Goal: Task Accomplishment & Management: Use online tool/utility

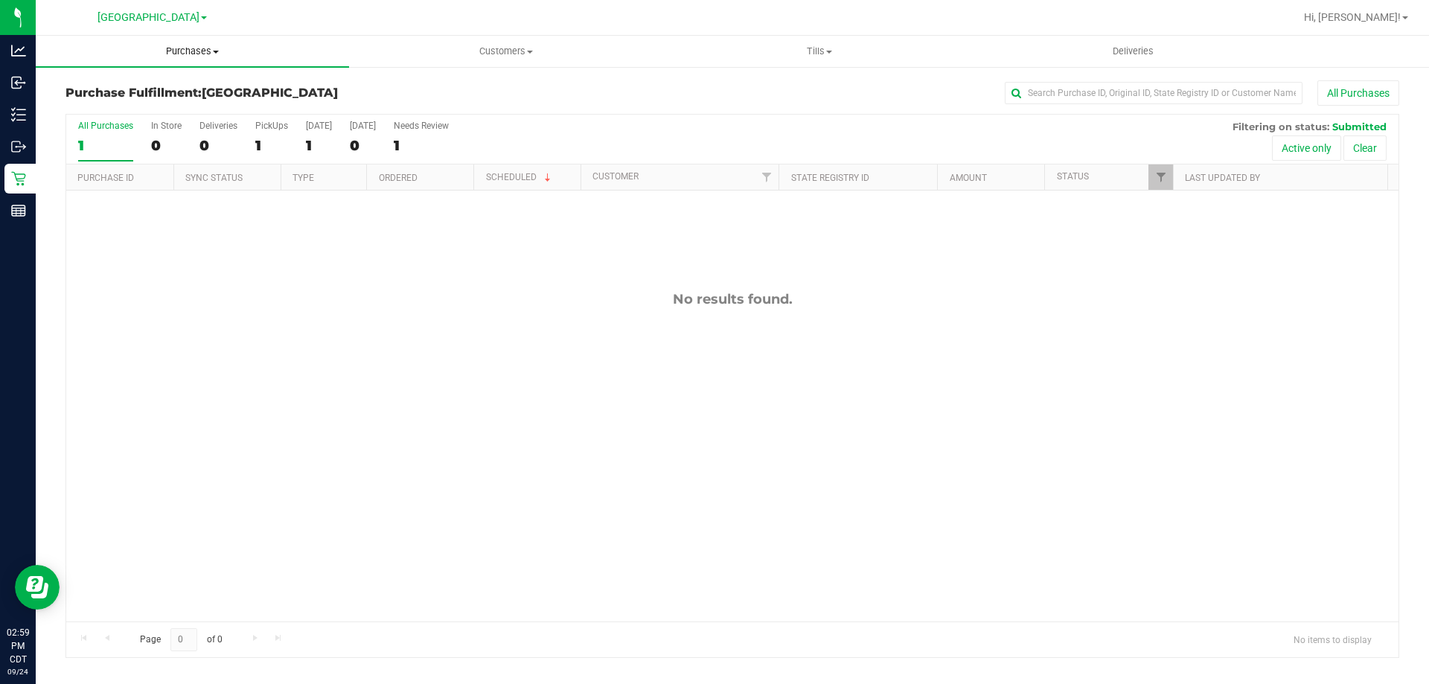
click at [176, 52] on span "Purchases" at bounding box center [192, 51] width 313 height 13
click at [164, 106] on li "Fulfillment" at bounding box center [192, 108] width 313 height 18
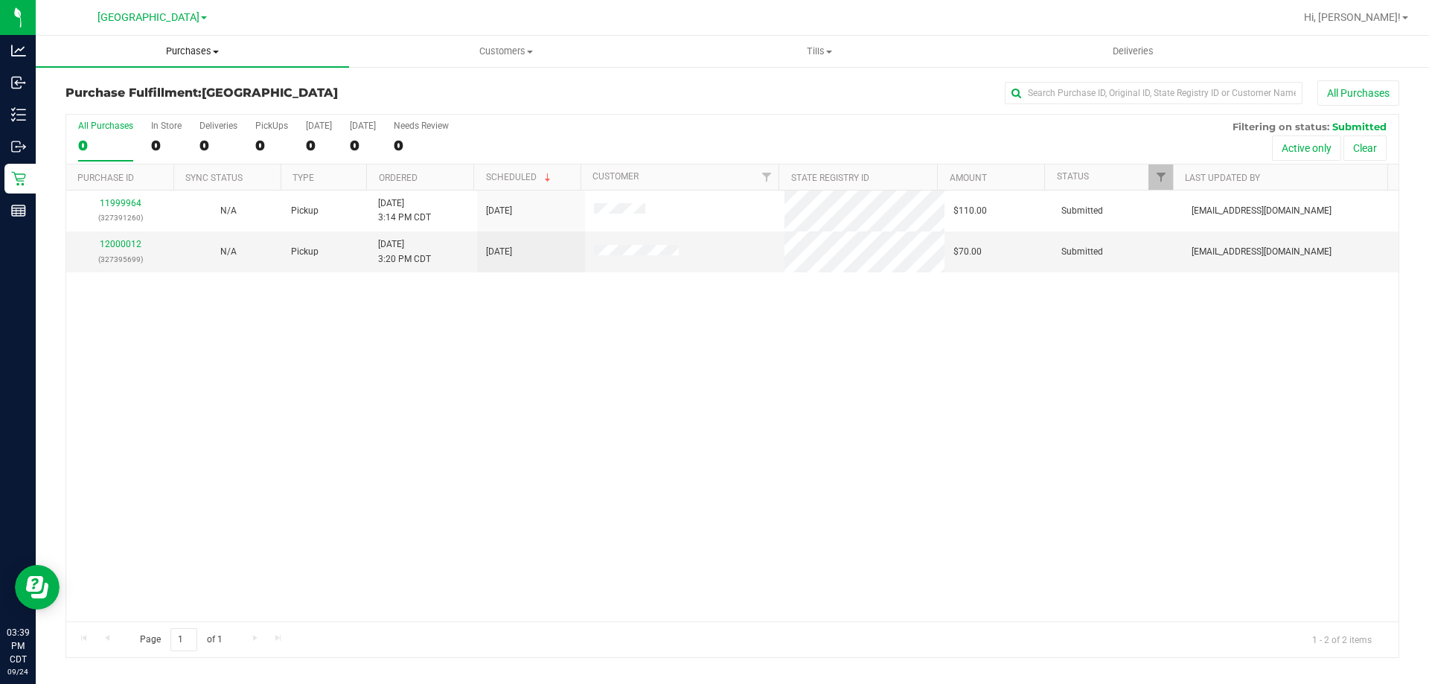
click at [196, 55] on span "Purchases" at bounding box center [192, 51] width 313 height 13
click at [170, 107] on li "Fulfillment" at bounding box center [192, 108] width 313 height 18
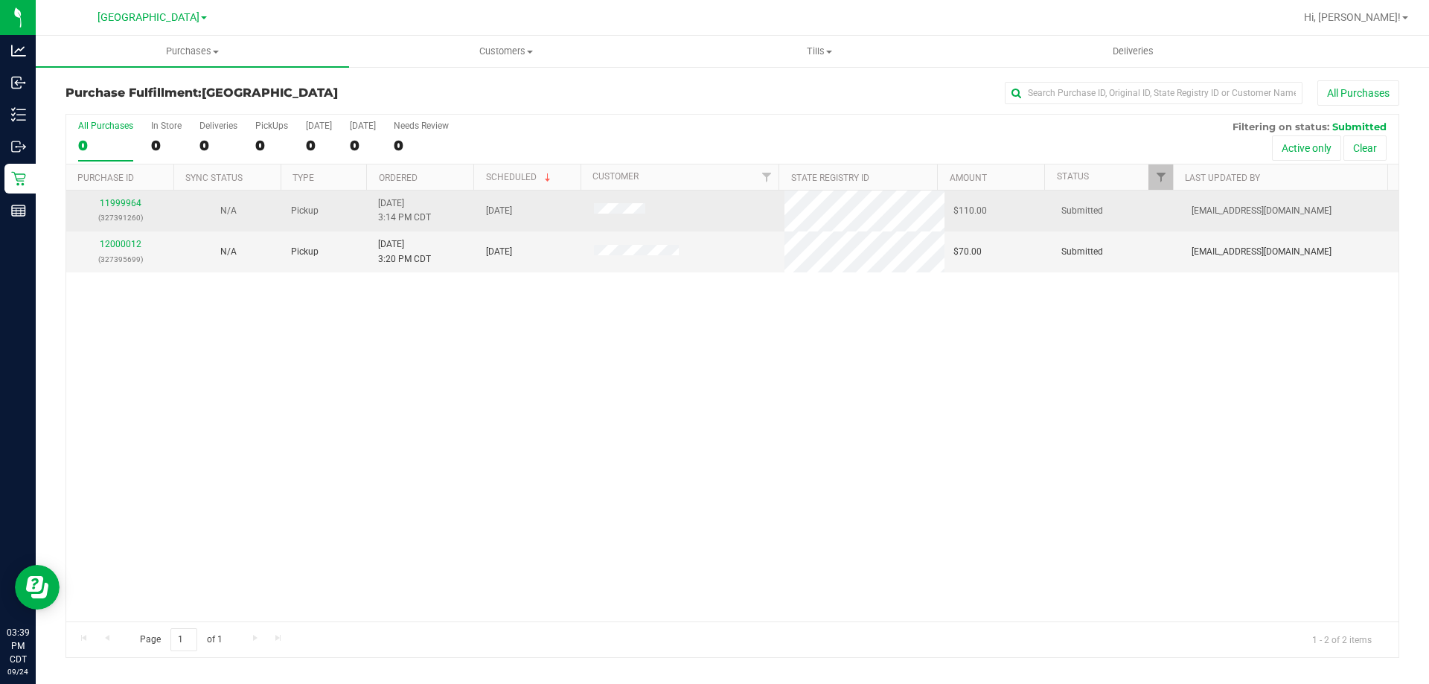
click at [127, 208] on div "11999964 (327391260)" at bounding box center [120, 210] width 90 height 28
click at [127, 202] on link "11999964" at bounding box center [121, 203] width 42 height 10
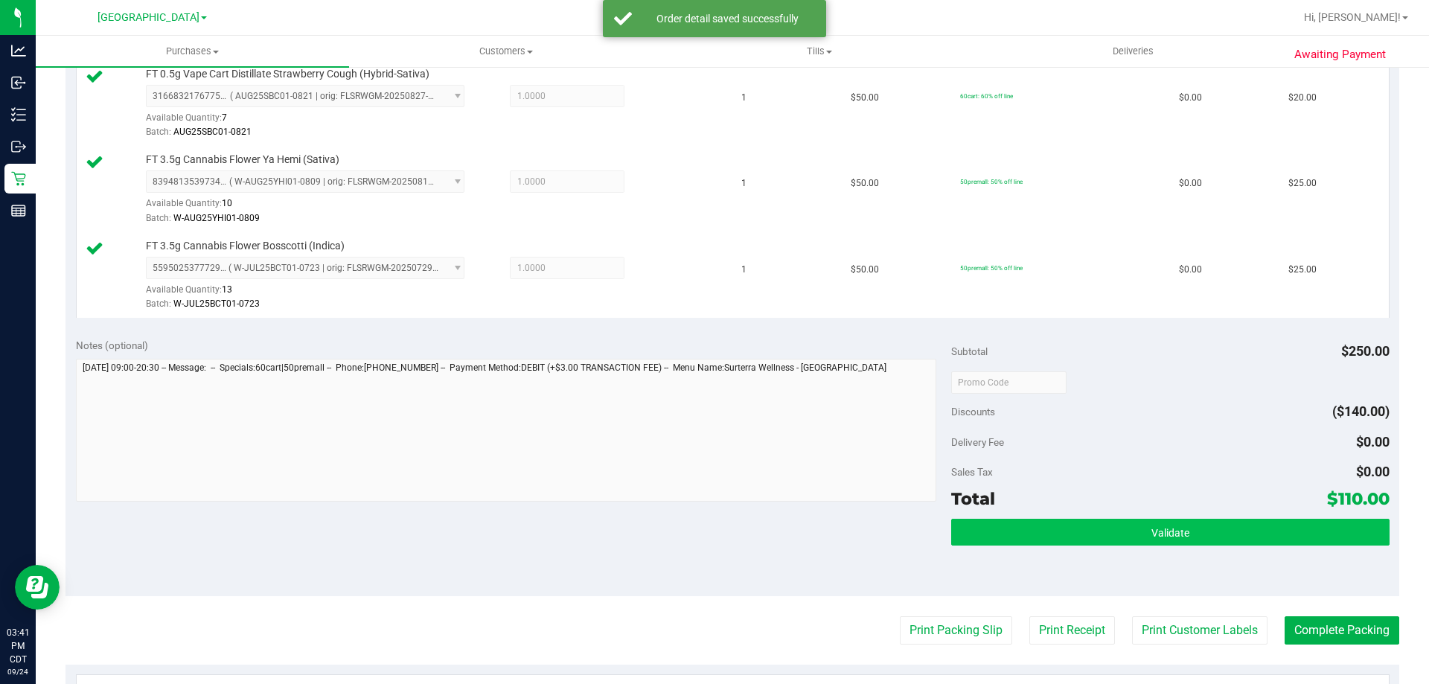
scroll to position [595, 0]
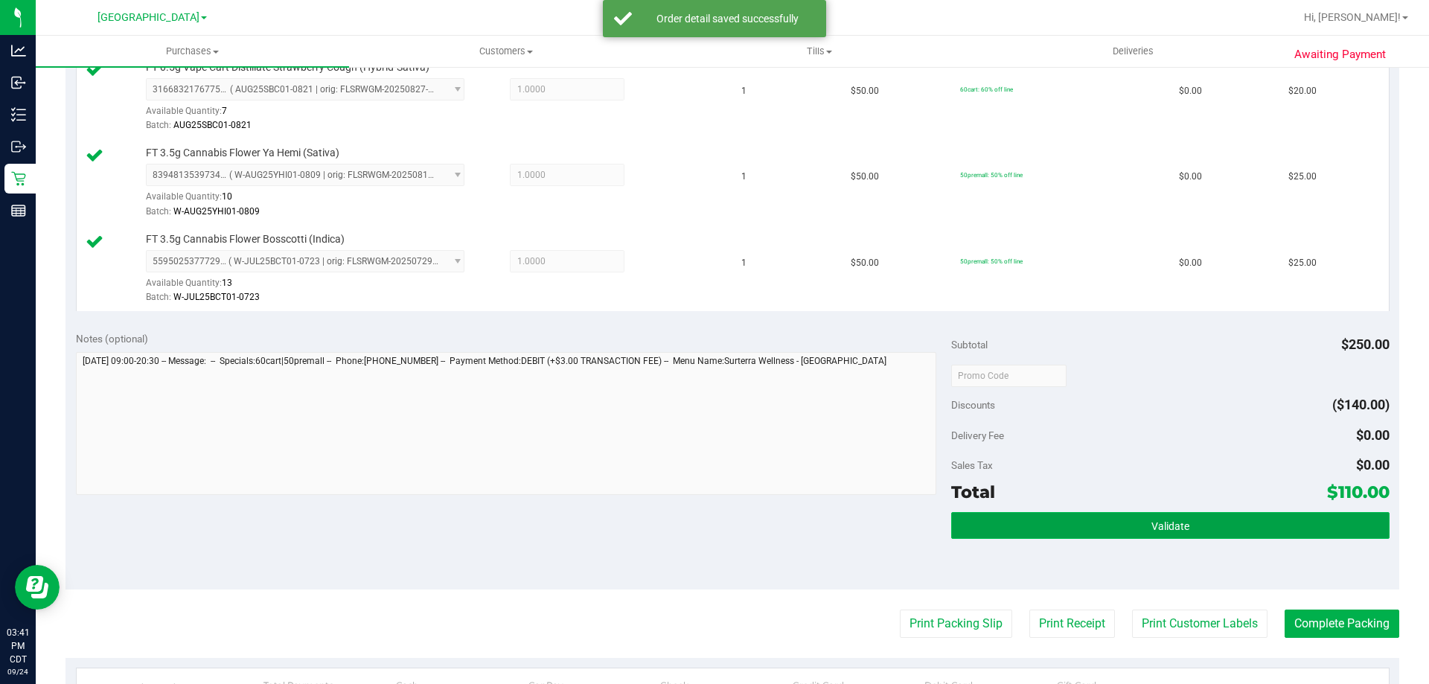
click at [1044, 517] on button "Validate" at bounding box center [1170, 525] width 438 height 27
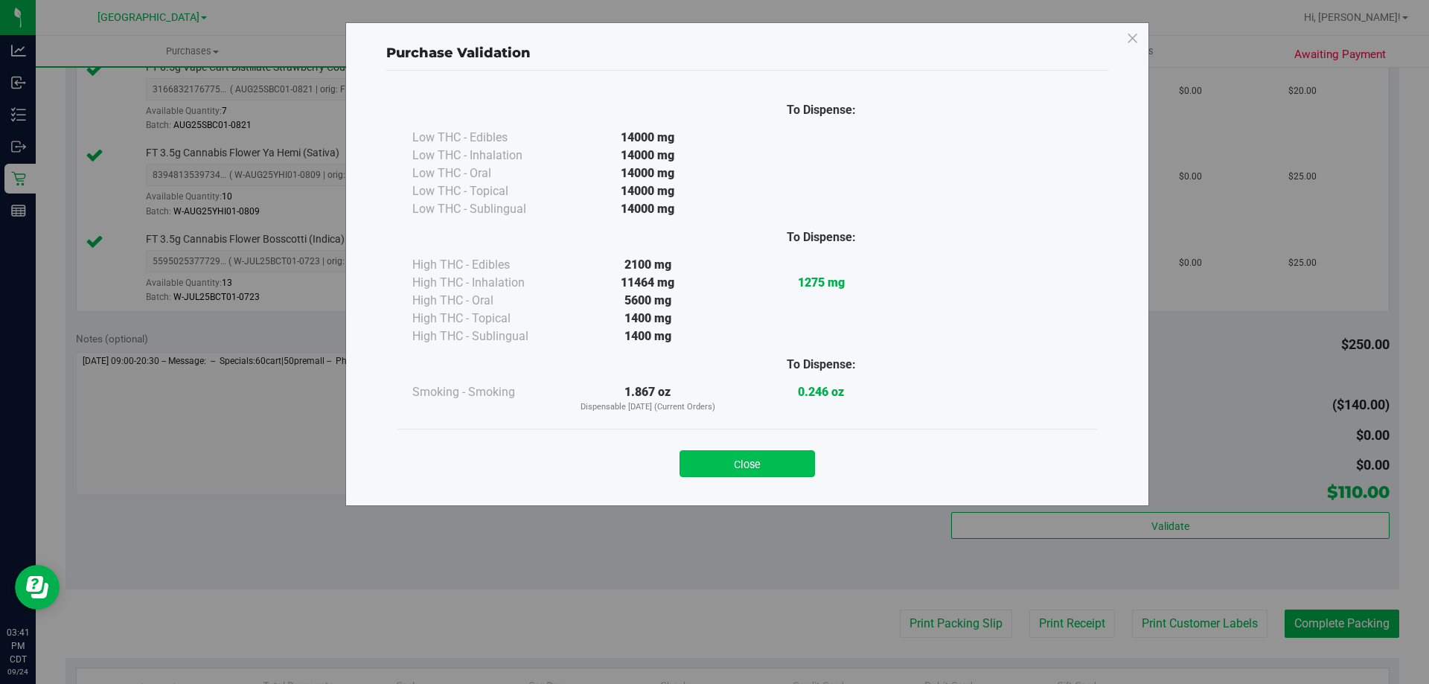
click at [770, 464] on button "Close" at bounding box center [746, 463] width 135 height 27
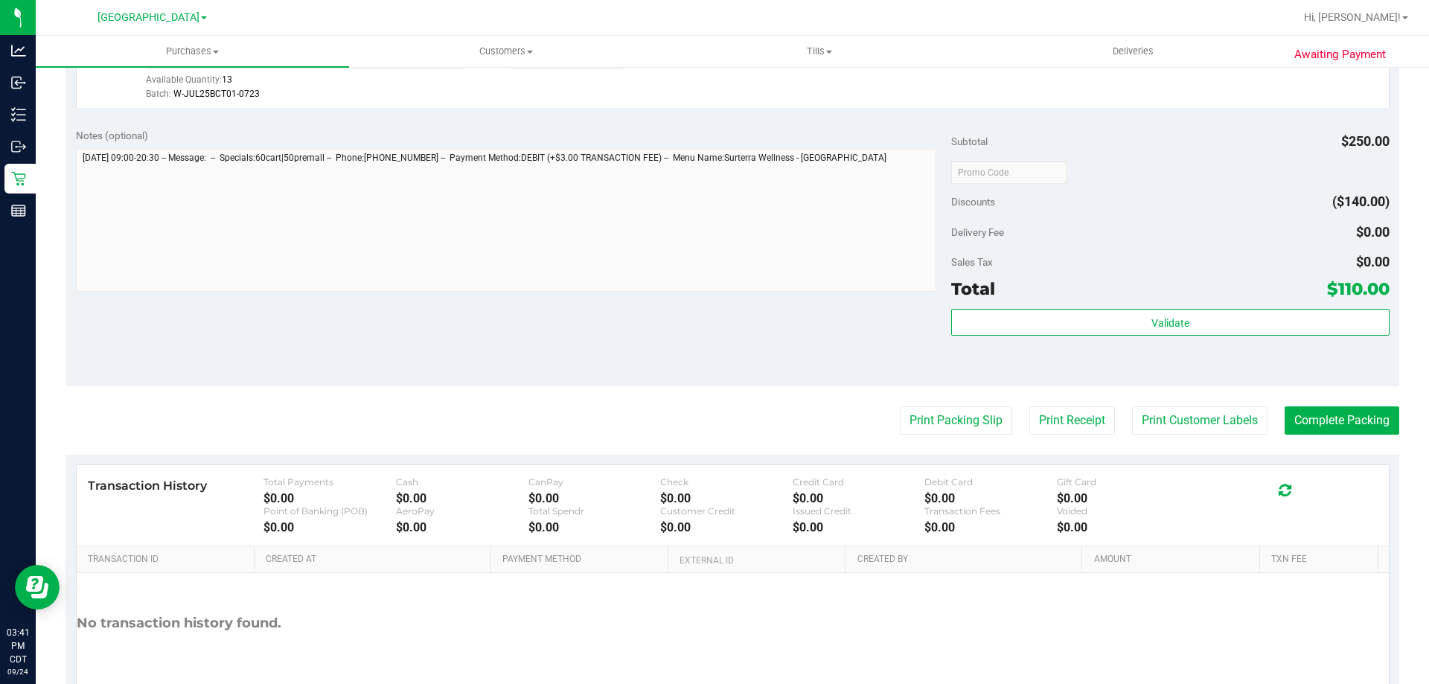
scroll to position [819, 0]
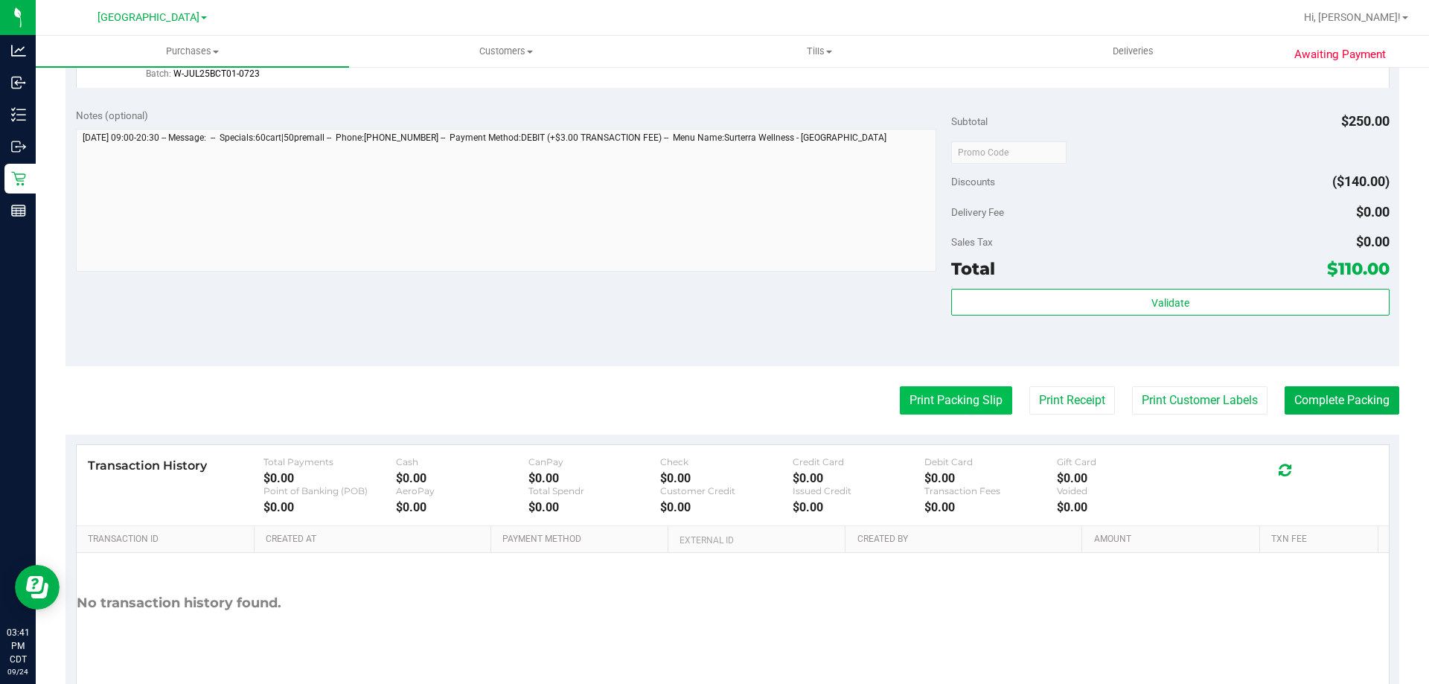
click at [956, 392] on button "Print Packing Slip" at bounding box center [956, 400] width 112 height 28
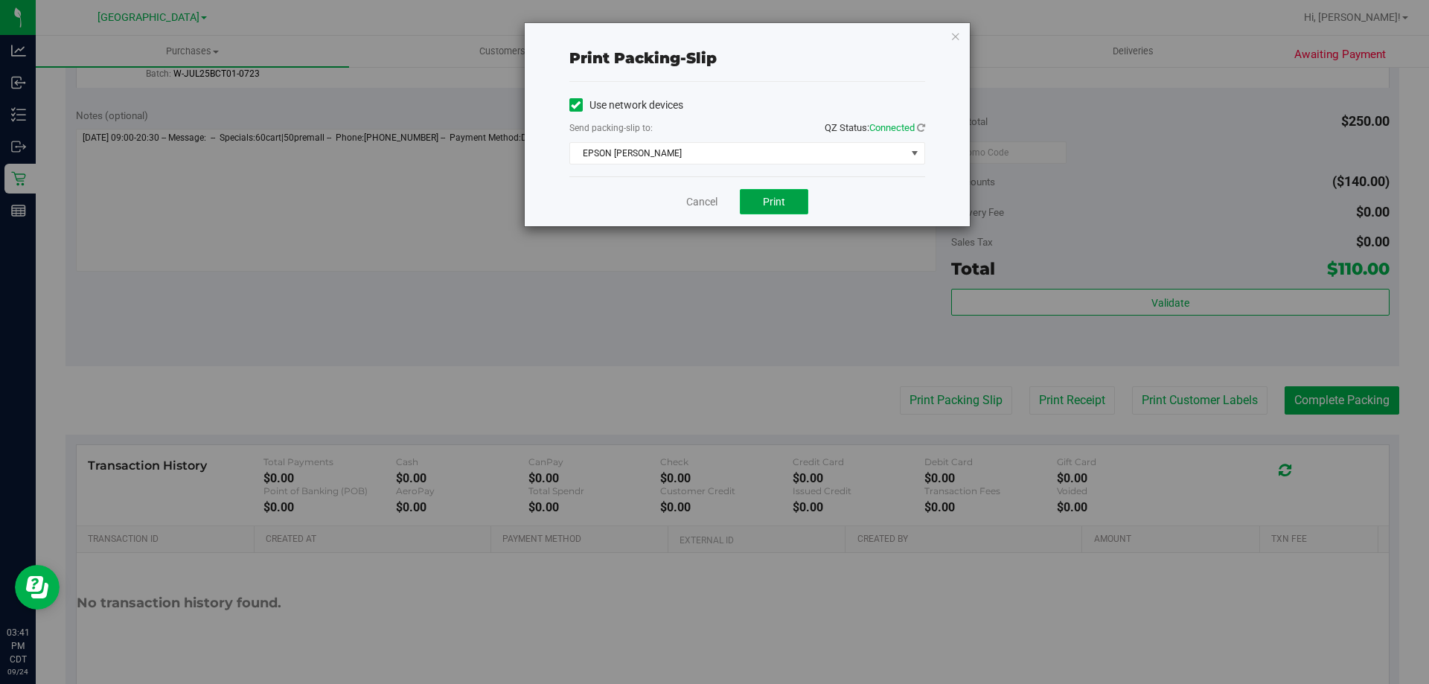
click at [763, 206] on span "Print" at bounding box center [774, 202] width 22 height 12
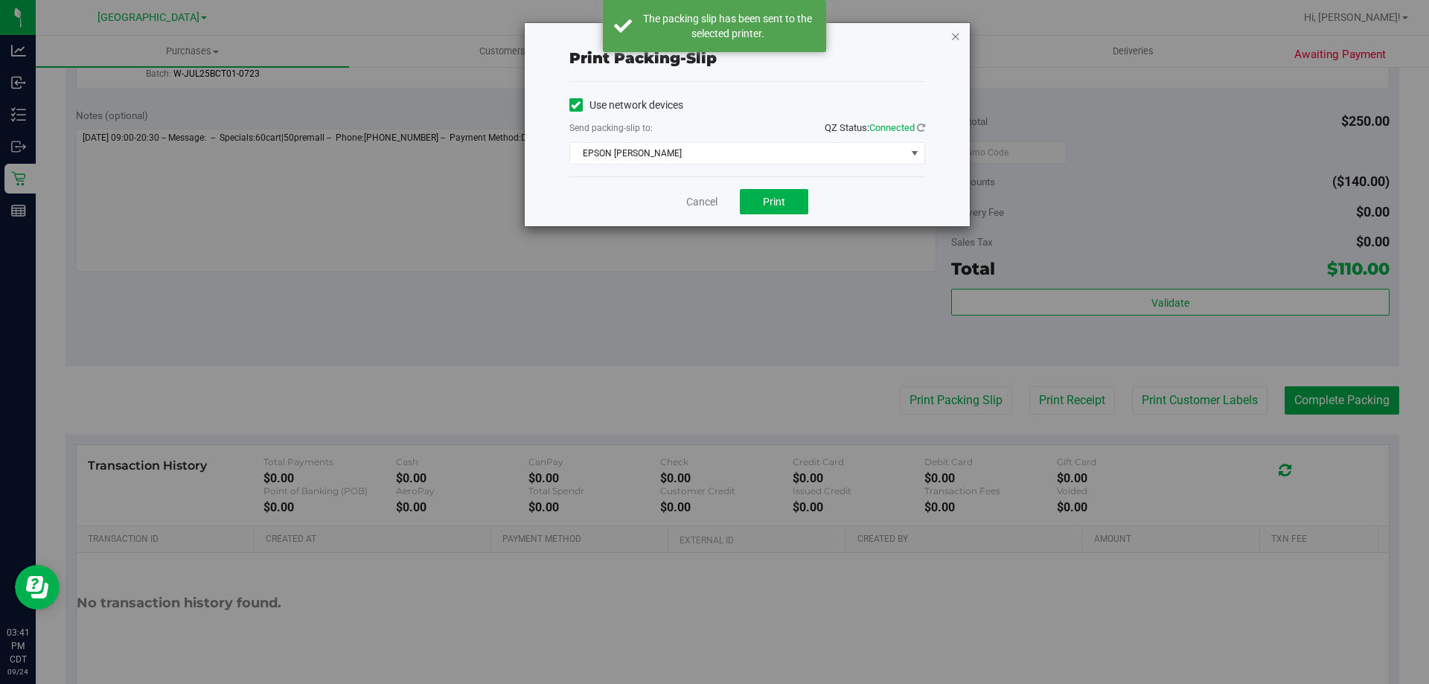
click at [954, 40] on icon "button" at bounding box center [955, 36] width 10 height 18
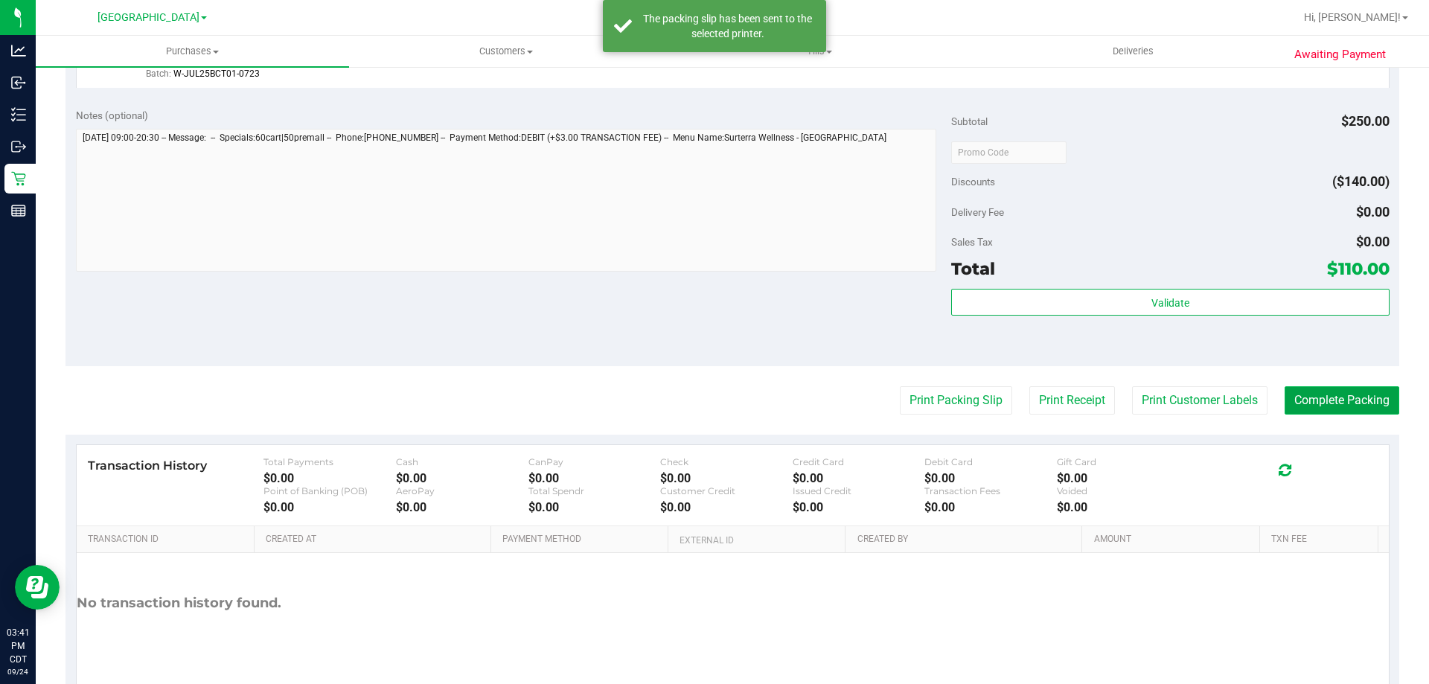
click at [1299, 405] on button "Complete Packing" at bounding box center [1342, 400] width 115 height 28
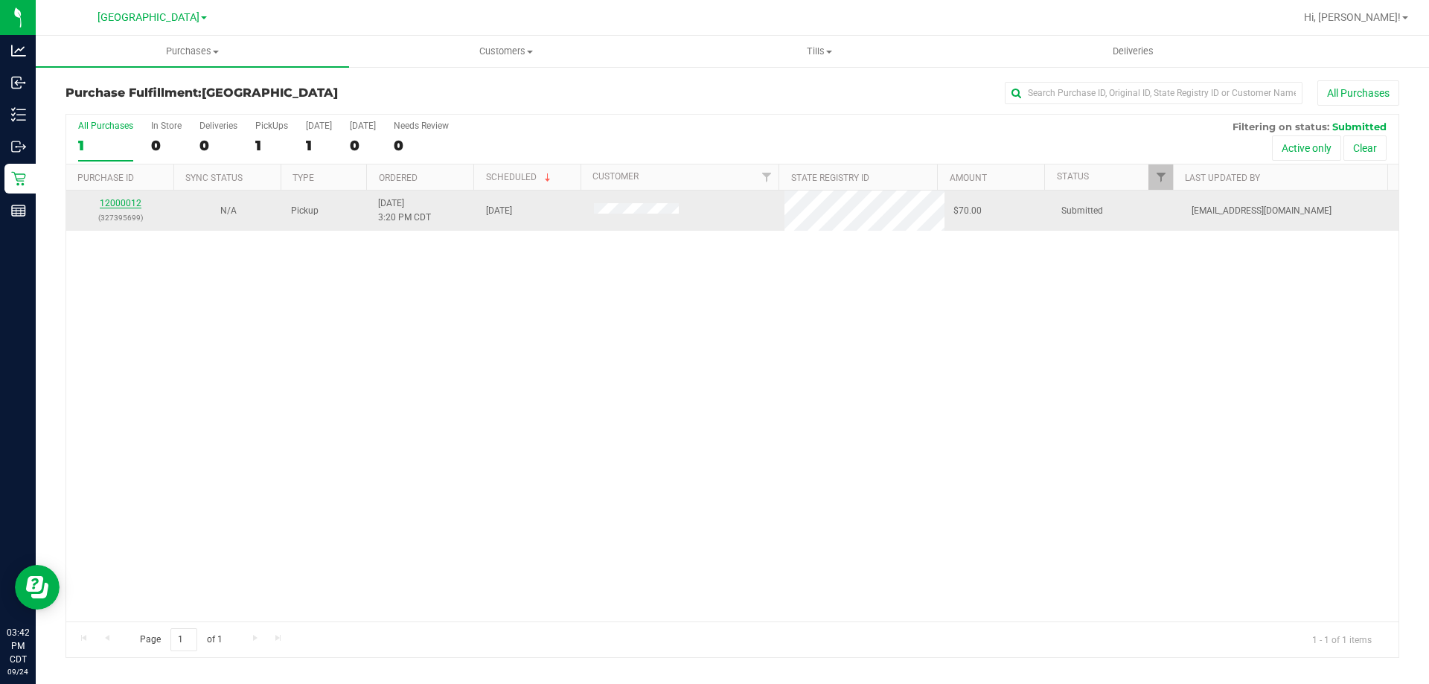
click at [129, 202] on link "12000012" at bounding box center [121, 203] width 42 height 10
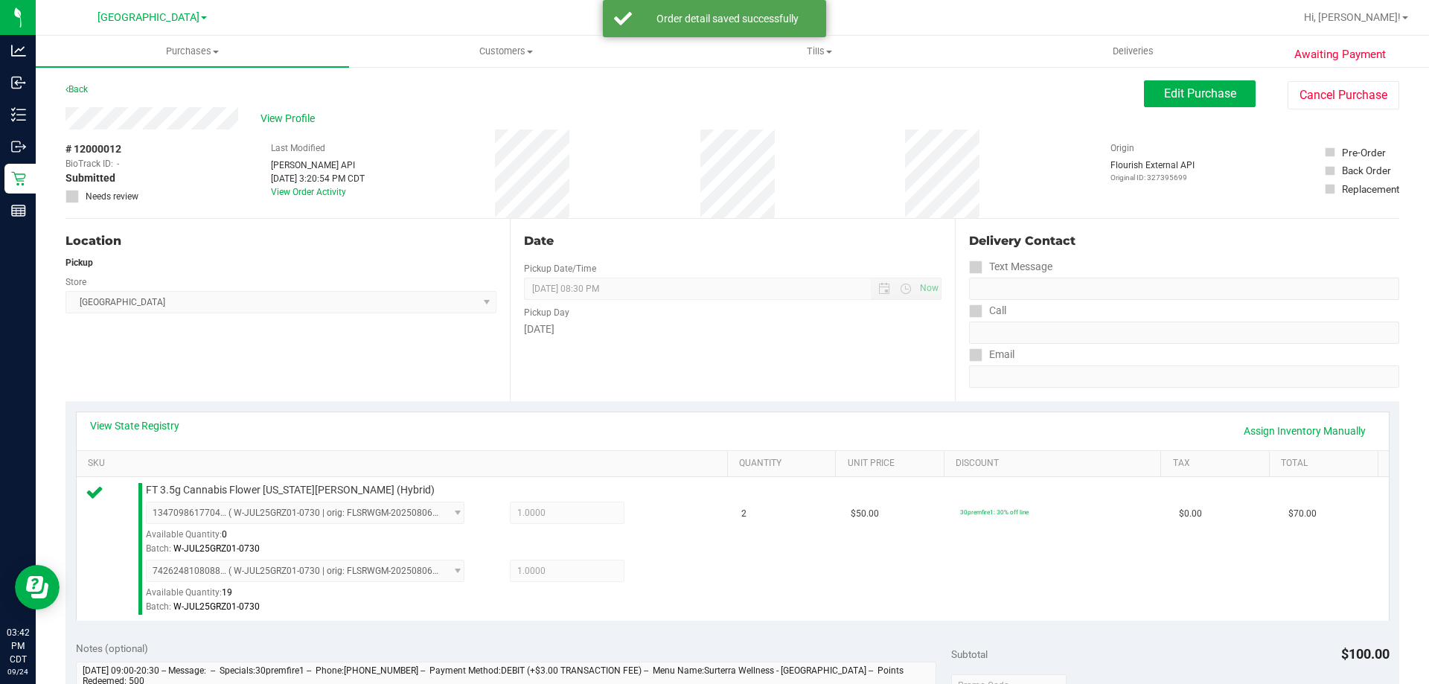
scroll to position [223, 0]
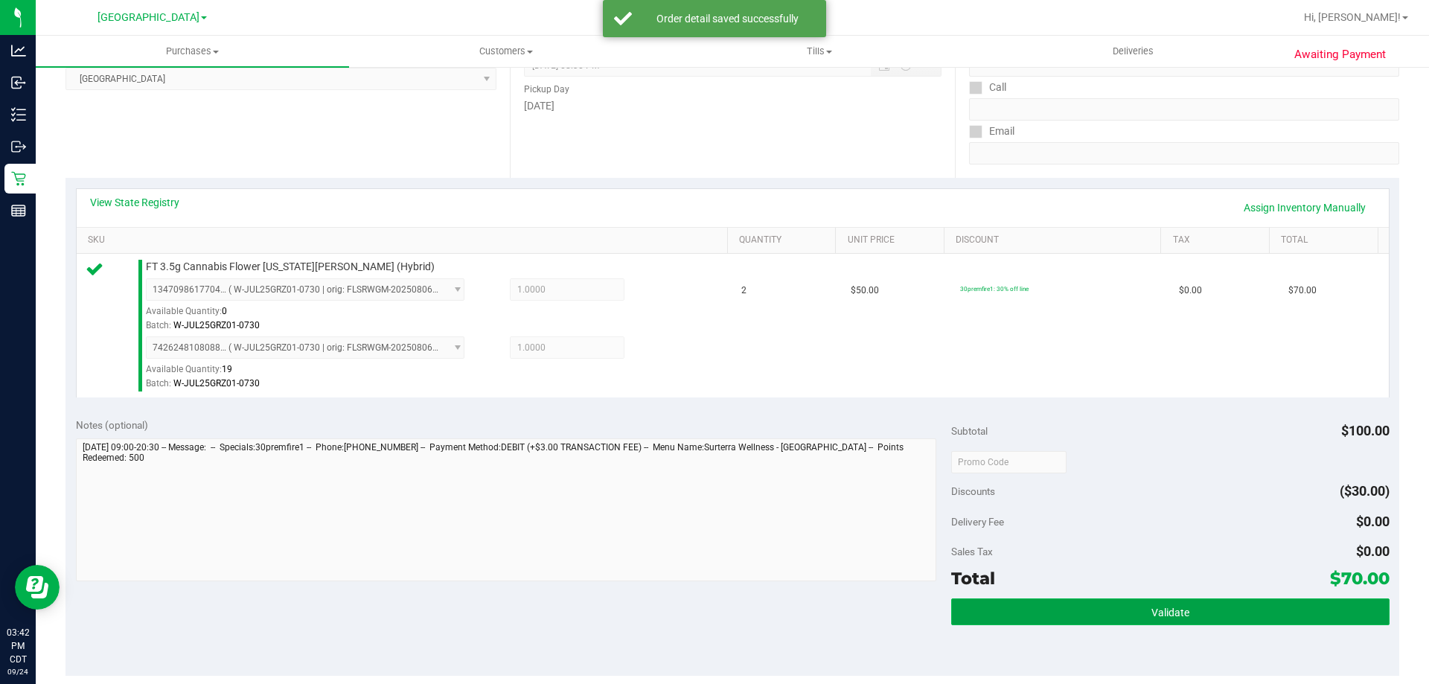
click at [1110, 612] on button "Validate" at bounding box center [1170, 611] width 438 height 27
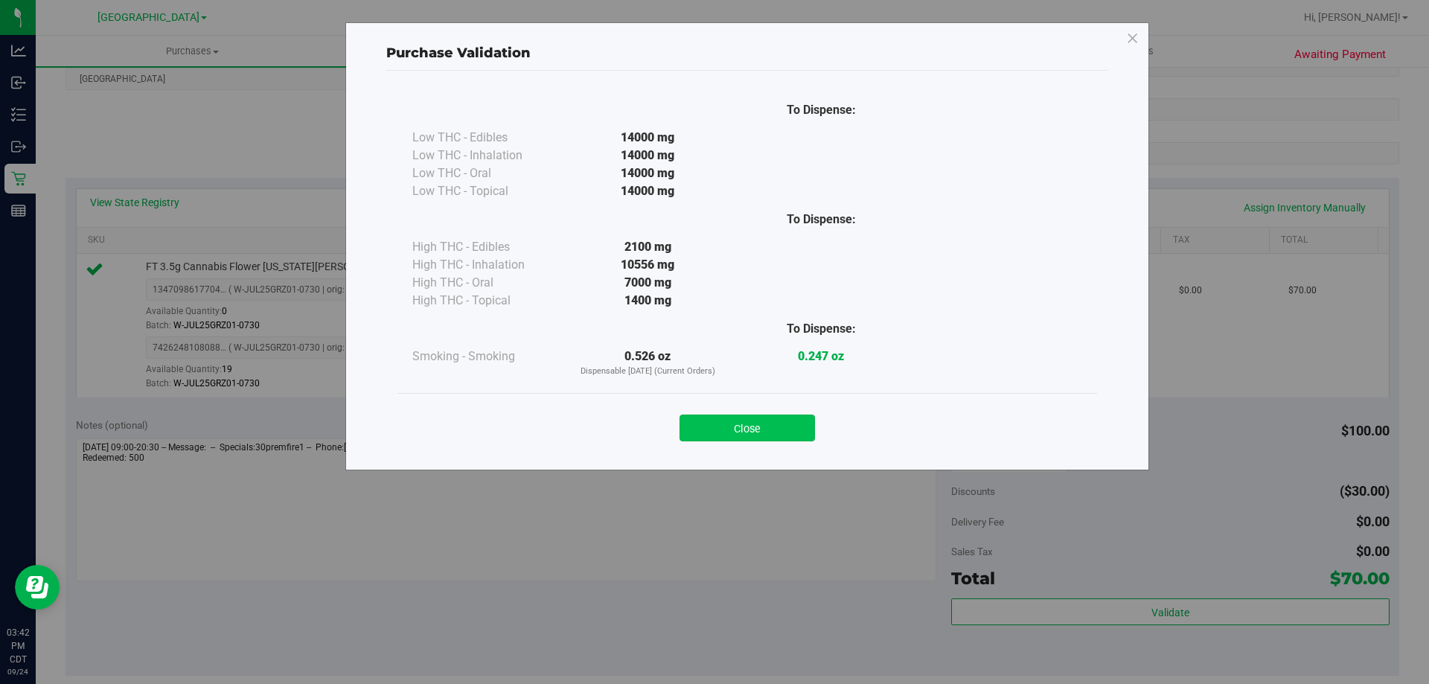
click at [739, 422] on button "Close" at bounding box center [746, 428] width 135 height 27
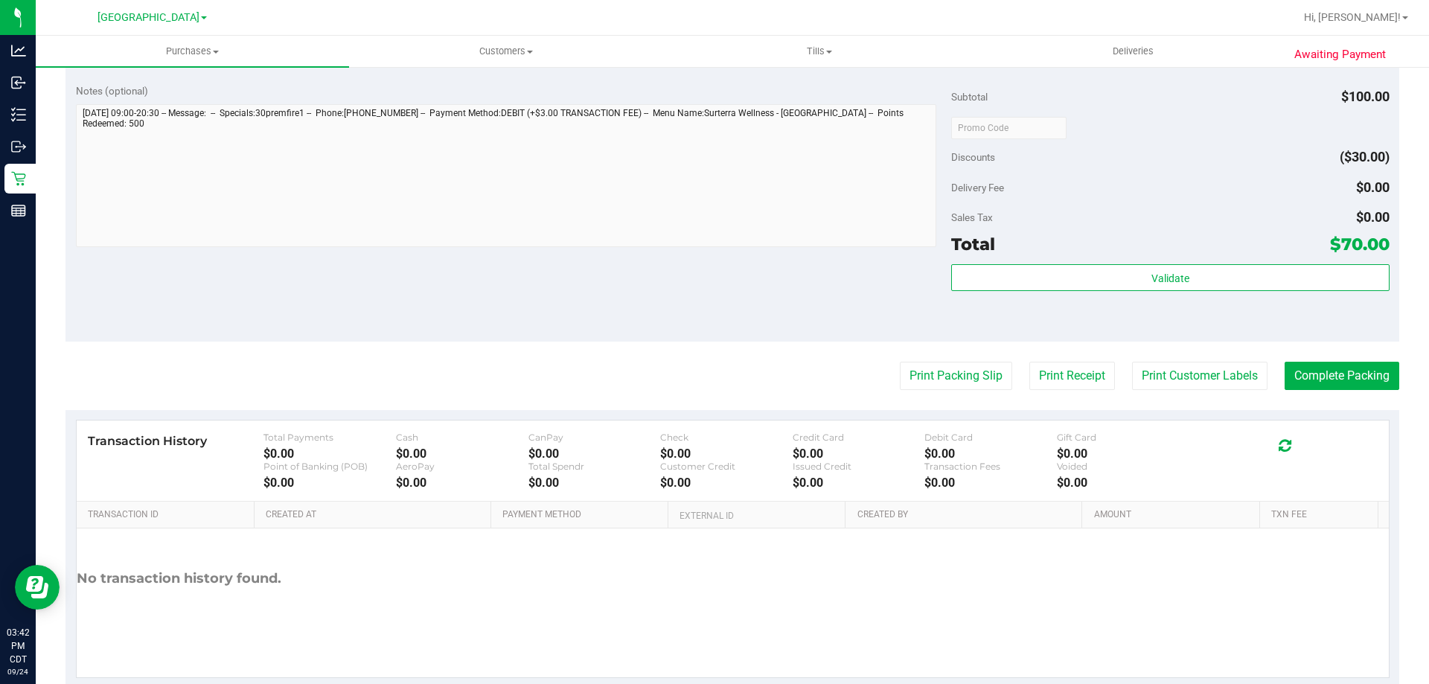
scroll to position [592, 0]
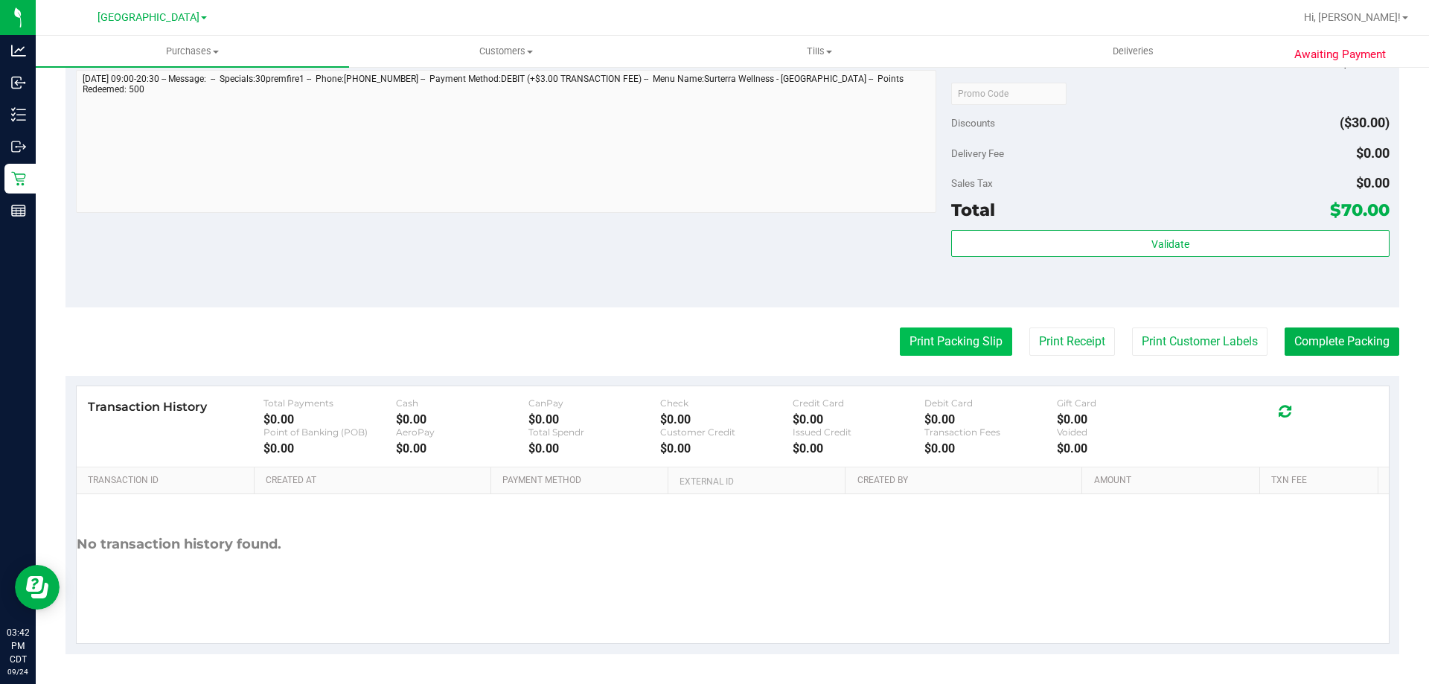
click at [900, 347] on button "Print Packing Slip" at bounding box center [956, 341] width 112 height 28
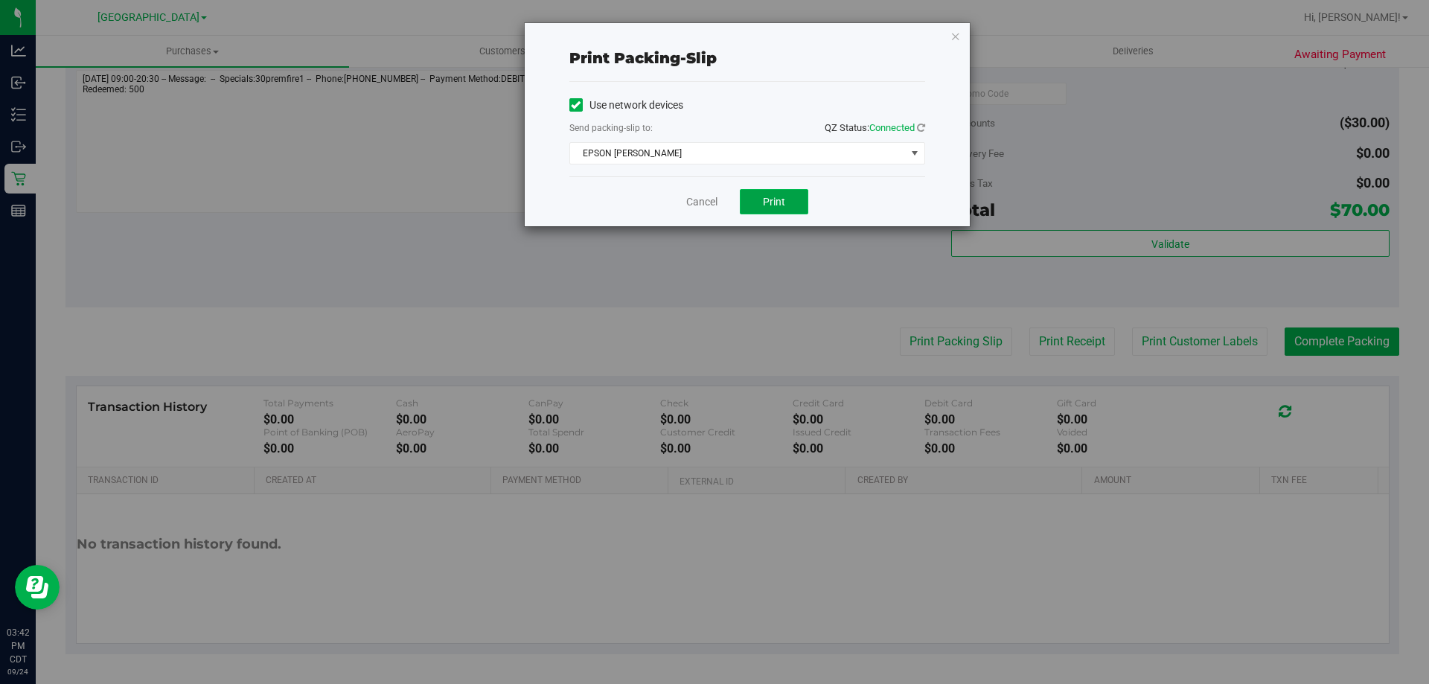
click at [794, 205] on button "Print" at bounding box center [774, 201] width 68 height 25
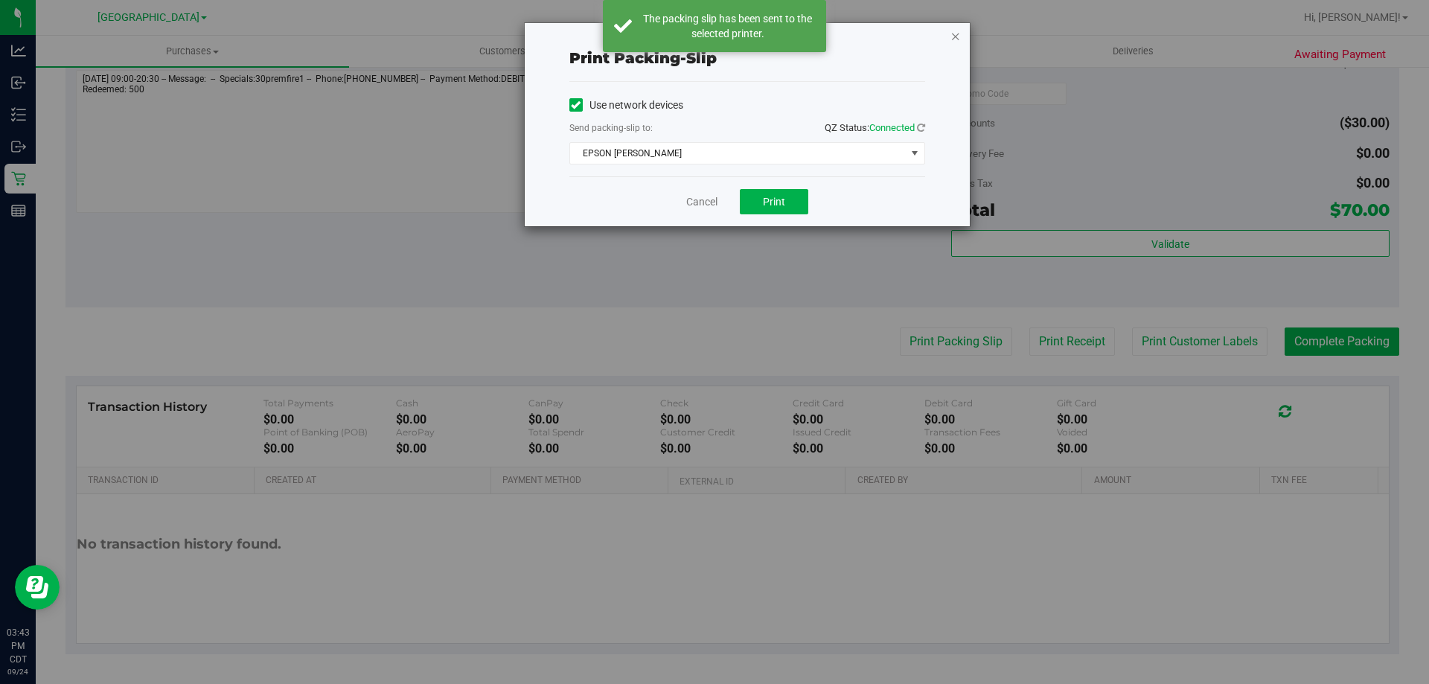
click at [958, 36] on icon "button" at bounding box center [955, 36] width 10 height 18
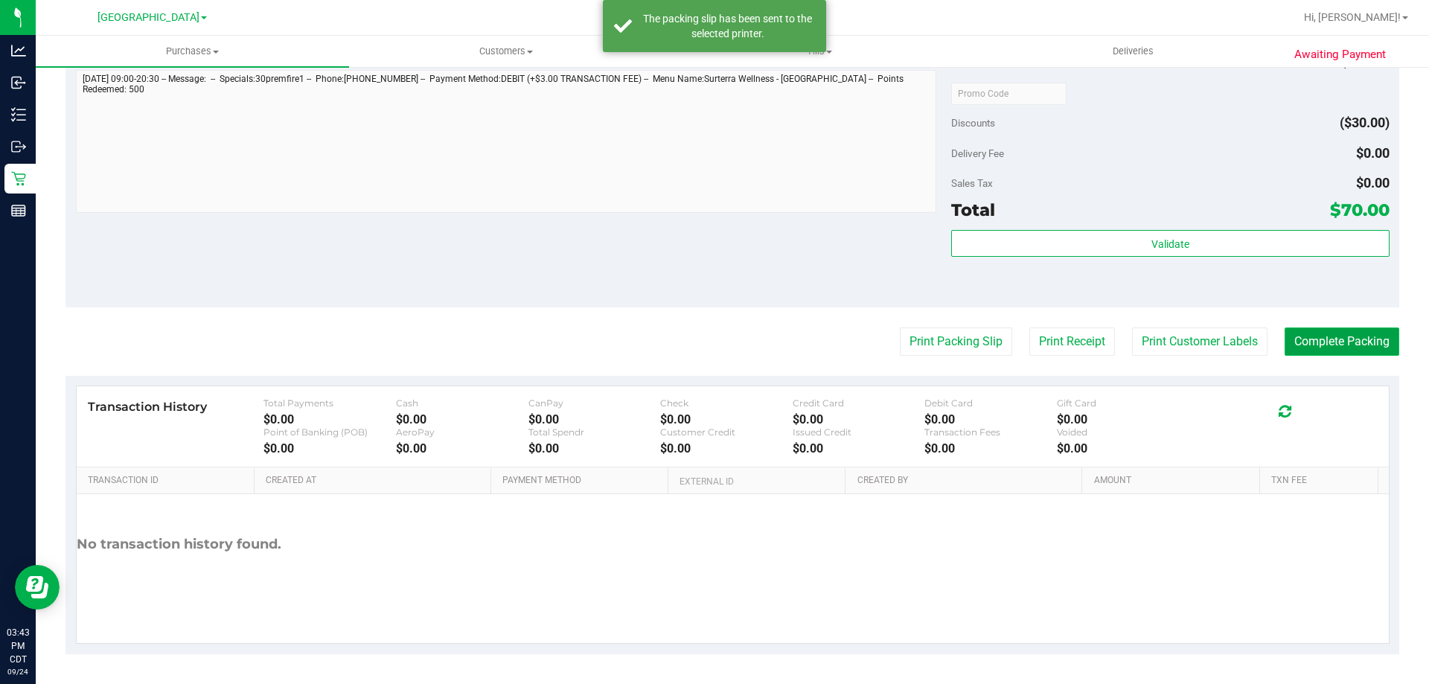
click at [1314, 333] on button "Complete Packing" at bounding box center [1342, 341] width 115 height 28
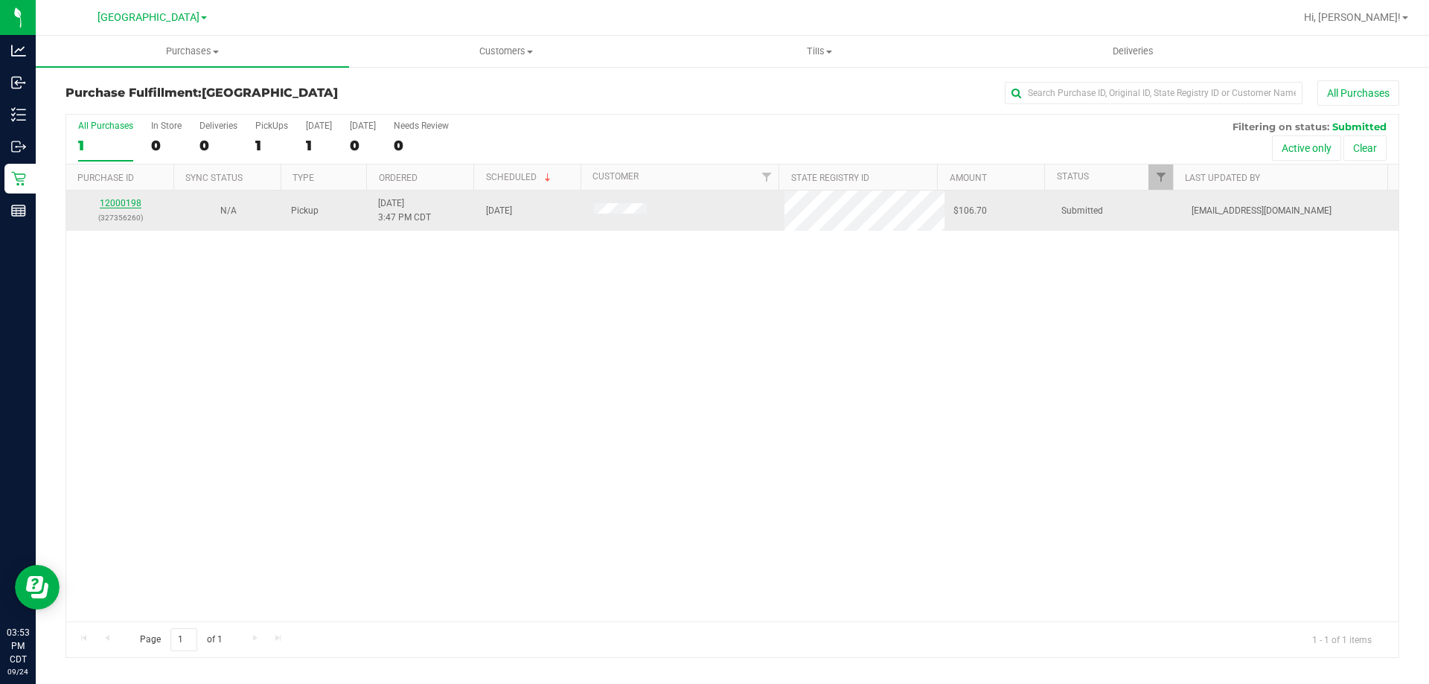
click at [120, 199] on link "12000198" at bounding box center [121, 203] width 42 height 10
click at [141, 202] on div "12000198 (327356260)" at bounding box center [120, 210] width 90 height 28
click at [135, 202] on link "12000198" at bounding box center [121, 203] width 42 height 10
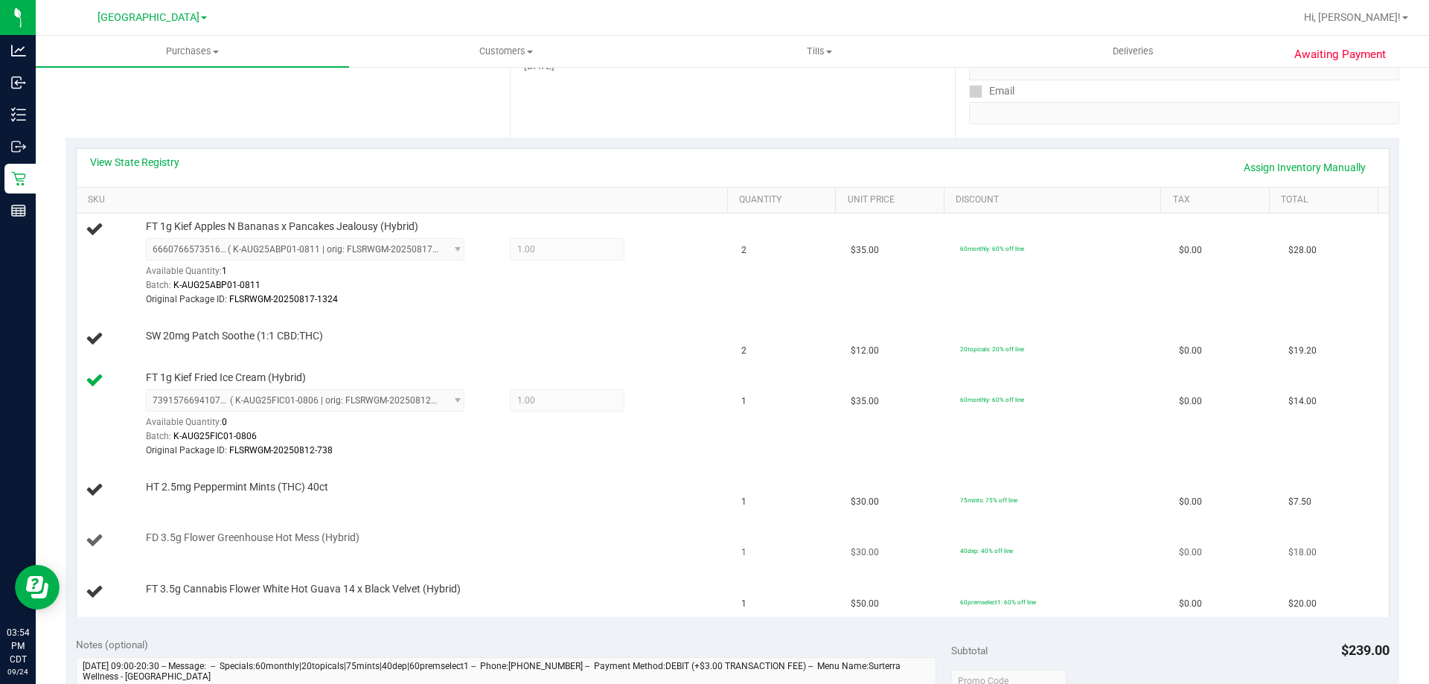
scroll to position [298, 0]
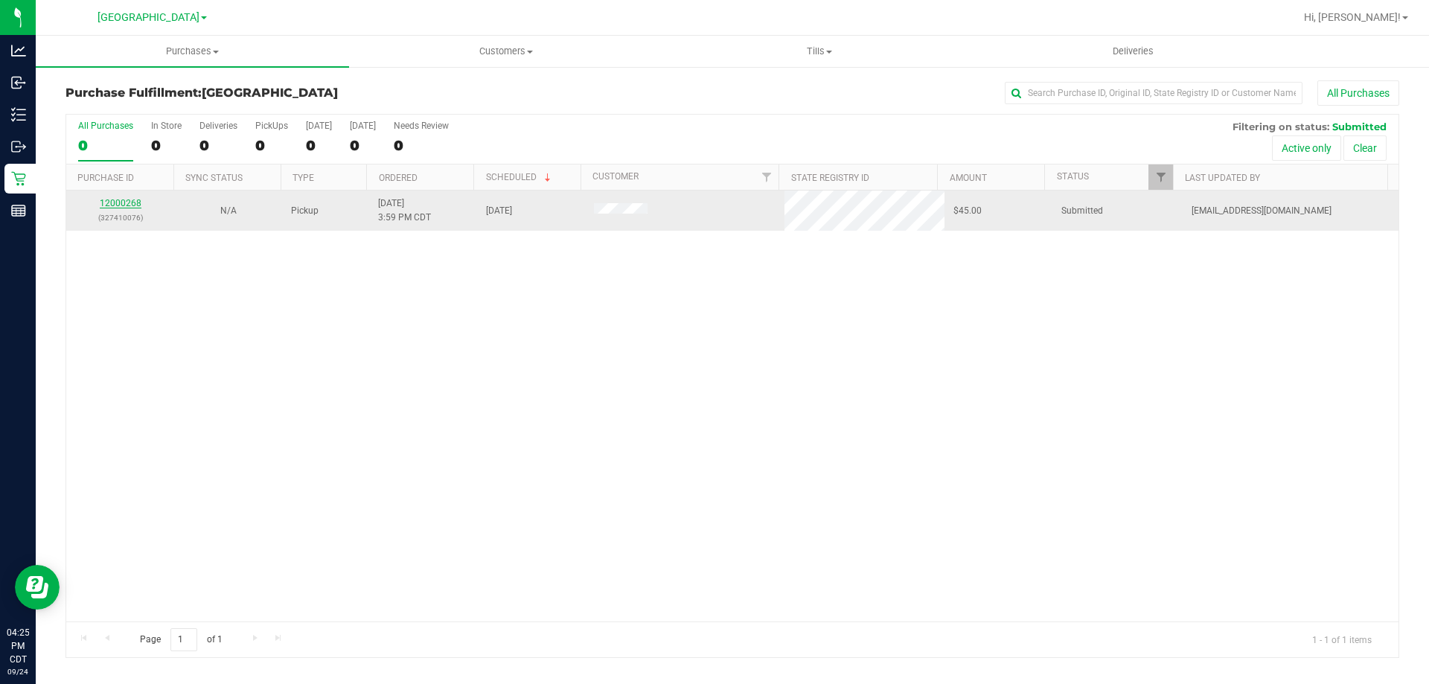
click at [125, 208] on link "12000268" at bounding box center [121, 203] width 42 height 10
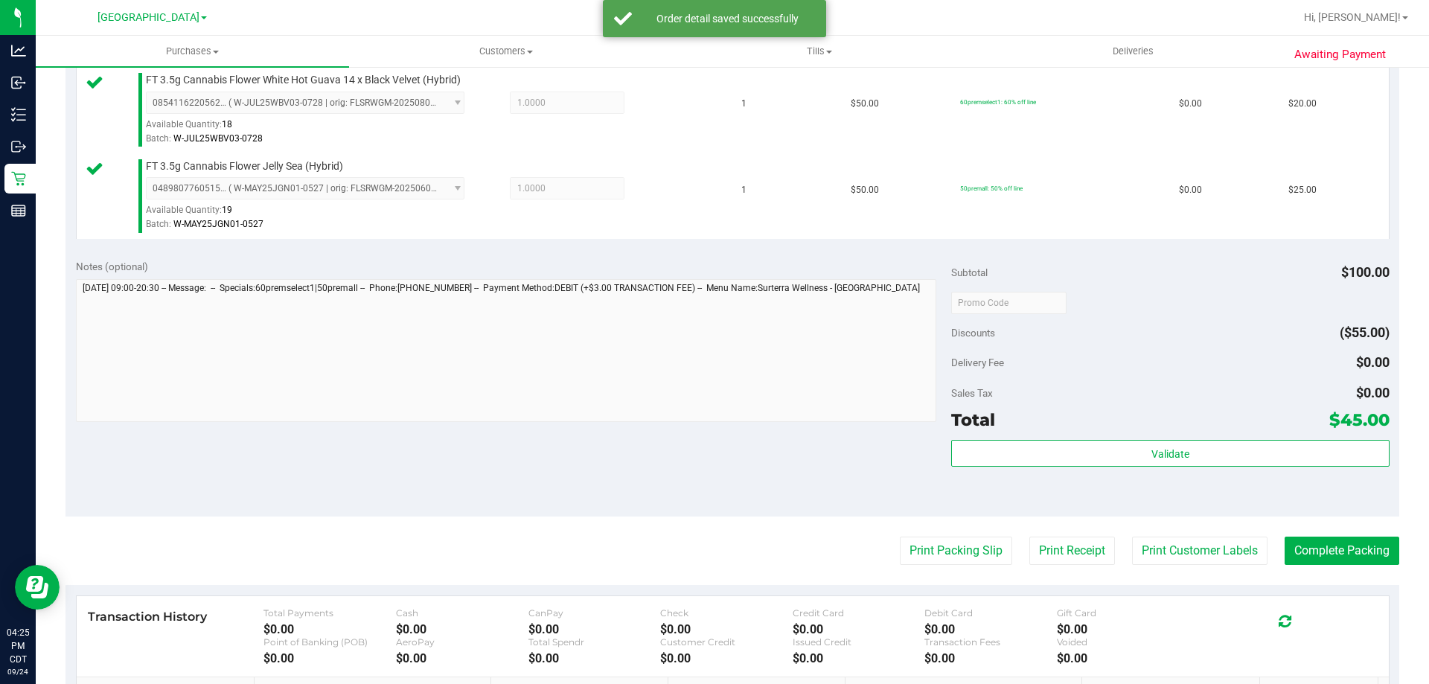
scroll to position [447, 0]
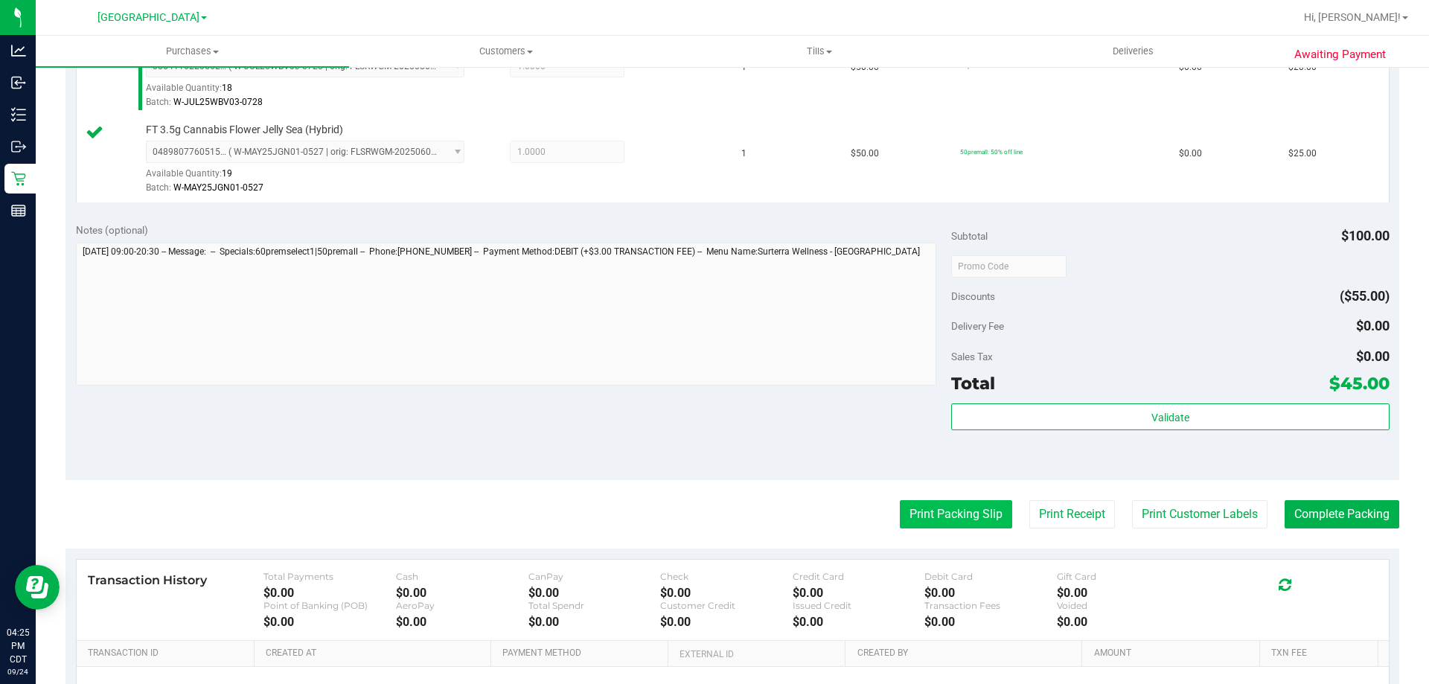
click at [976, 505] on button "Print Packing Slip" at bounding box center [956, 514] width 112 height 28
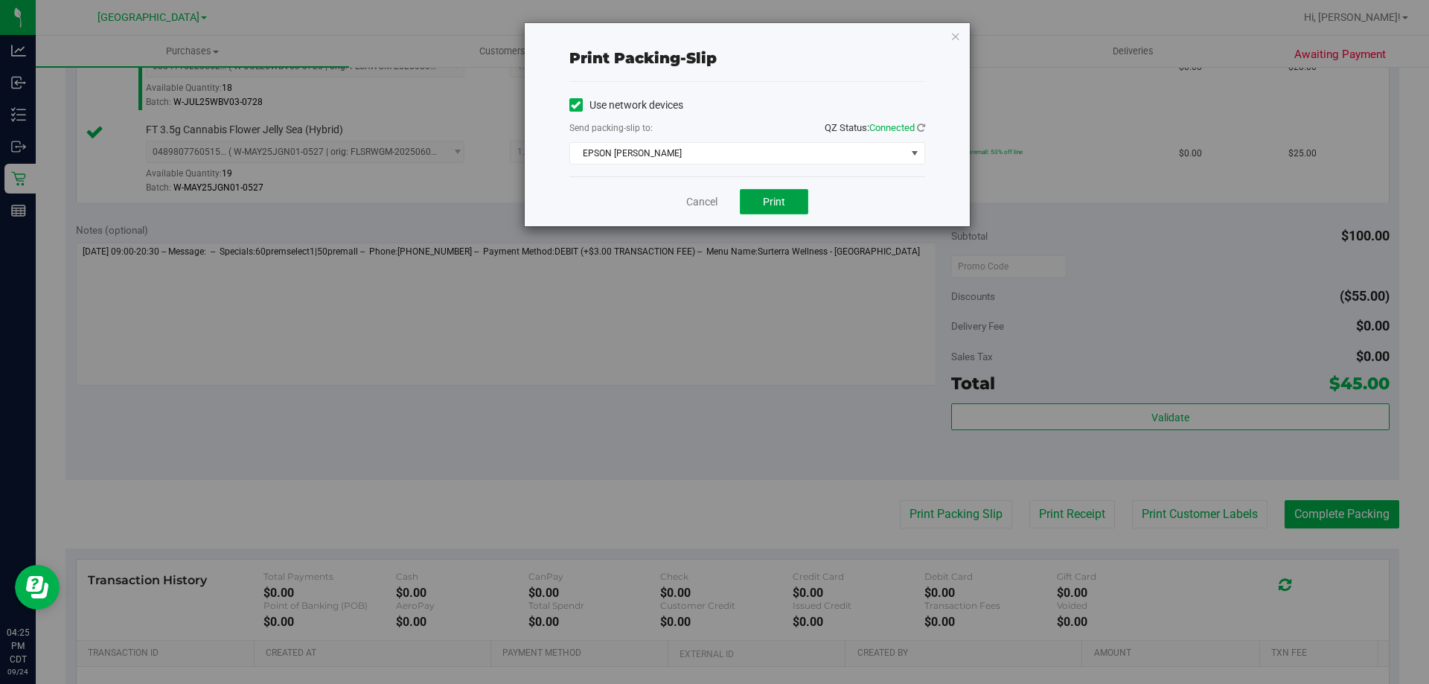
click at [771, 205] on span "Print" at bounding box center [774, 202] width 22 height 12
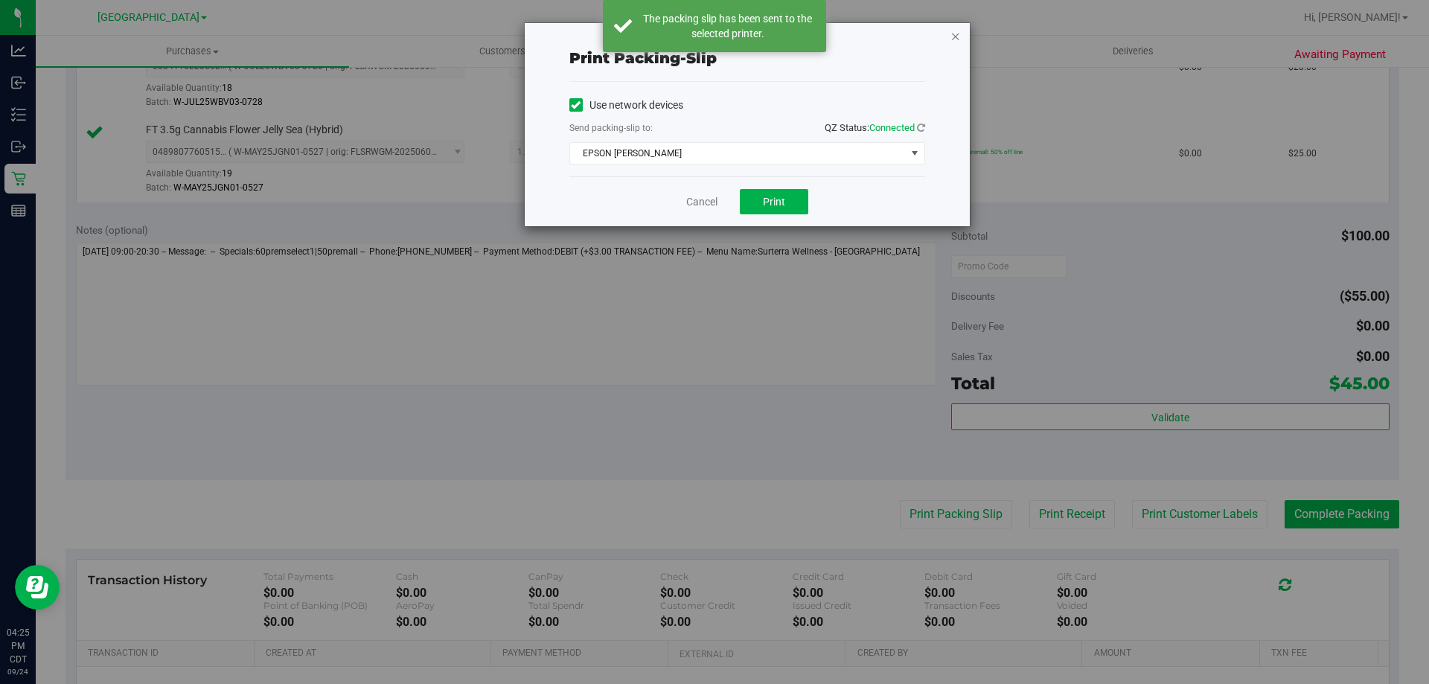
click at [954, 35] on icon "button" at bounding box center [955, 36] width 10 height 18
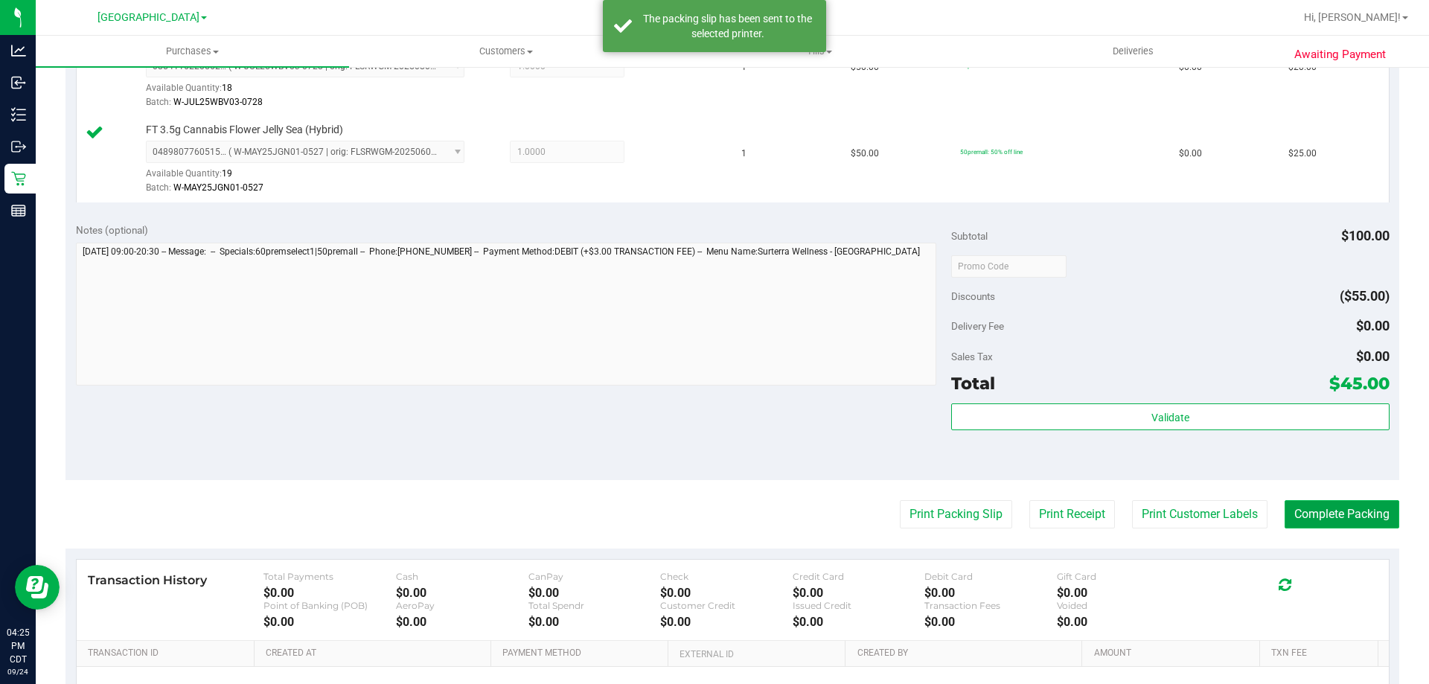
click at [1348, 508] on button "Complete Packing" at bounding box center [1342, 514] width 115 height 28
